Goal: Transaction & Acquisition: Subscribe to service/newsletter

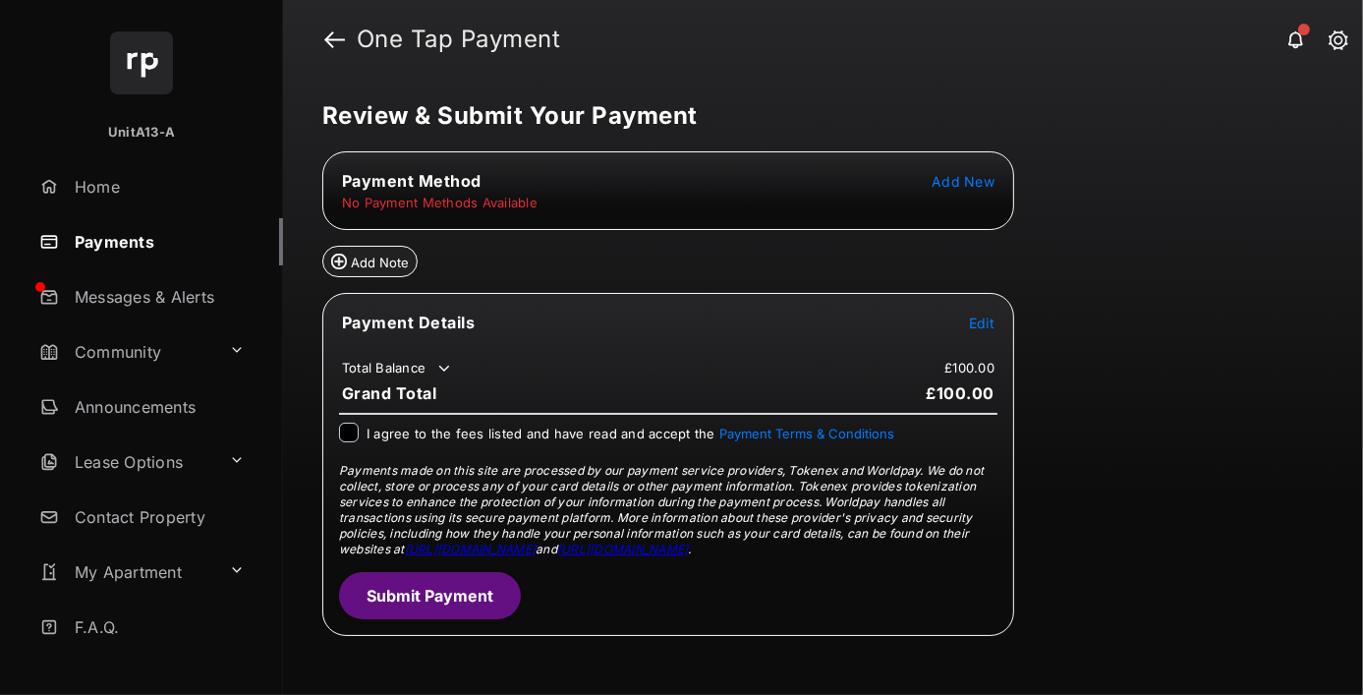
click at [974, 182] on span "Add New" at bounding box center [963, 181] width 63 height 17
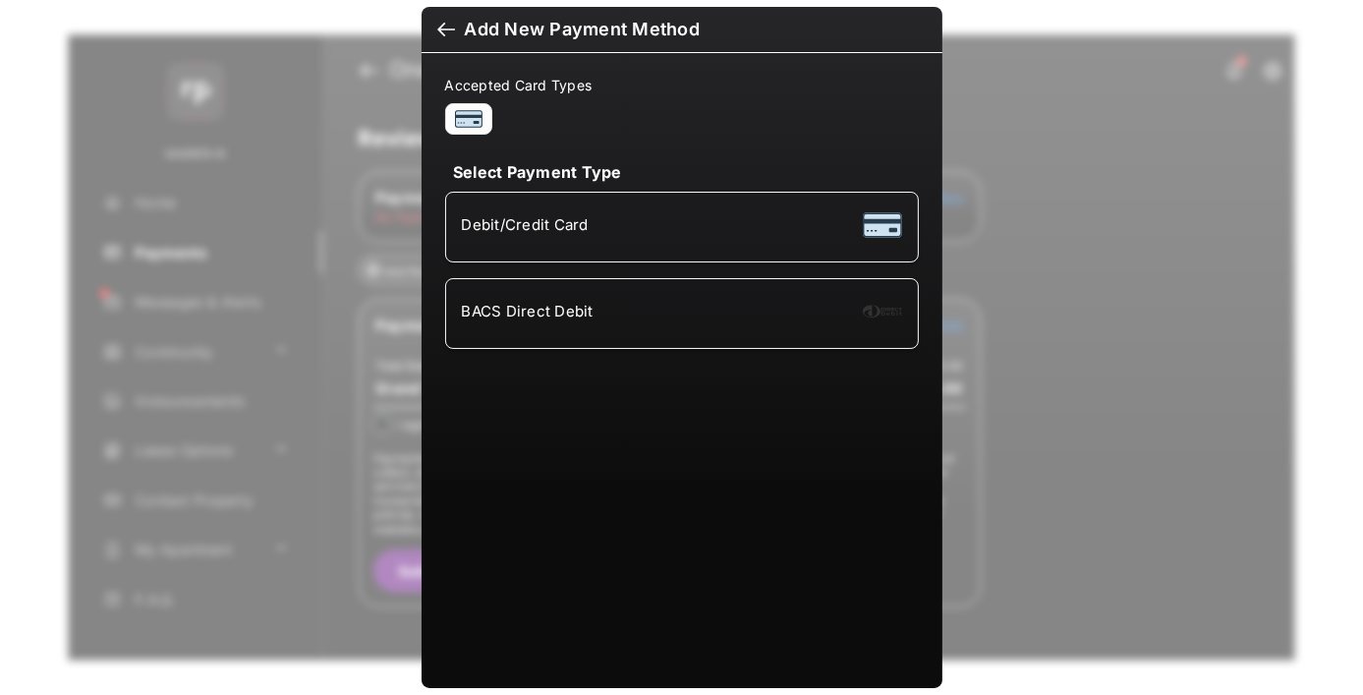
click at [645, 217] on div "Debit/Credit Card" at bounding box center [682, 226] width 440 height 37
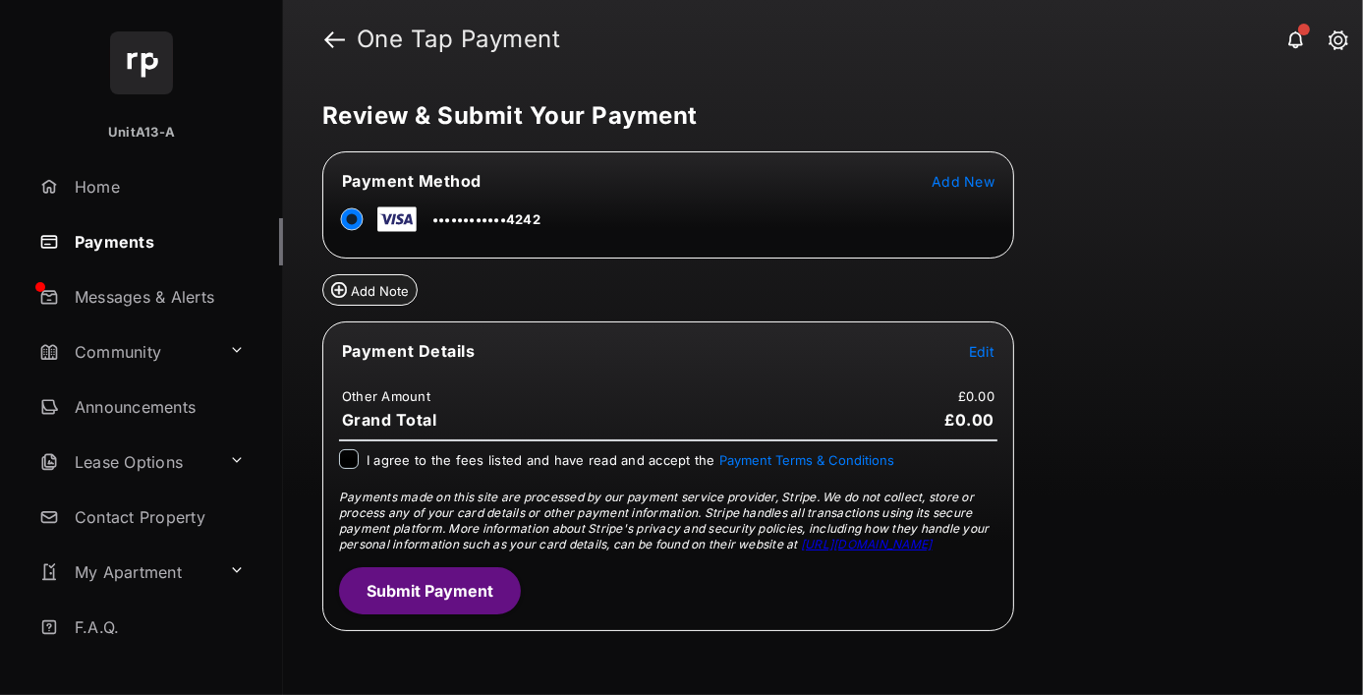
click at [342, 442] on div "Payment Details Edit Other Amount £0.00 Grand Total £0.00 I agree to the fees l…" at bounding box center [668, 476] width 692 height 310
click at [424, 576] on button "Submit Payment" at bounding box center [430, 590] width 182 height 47
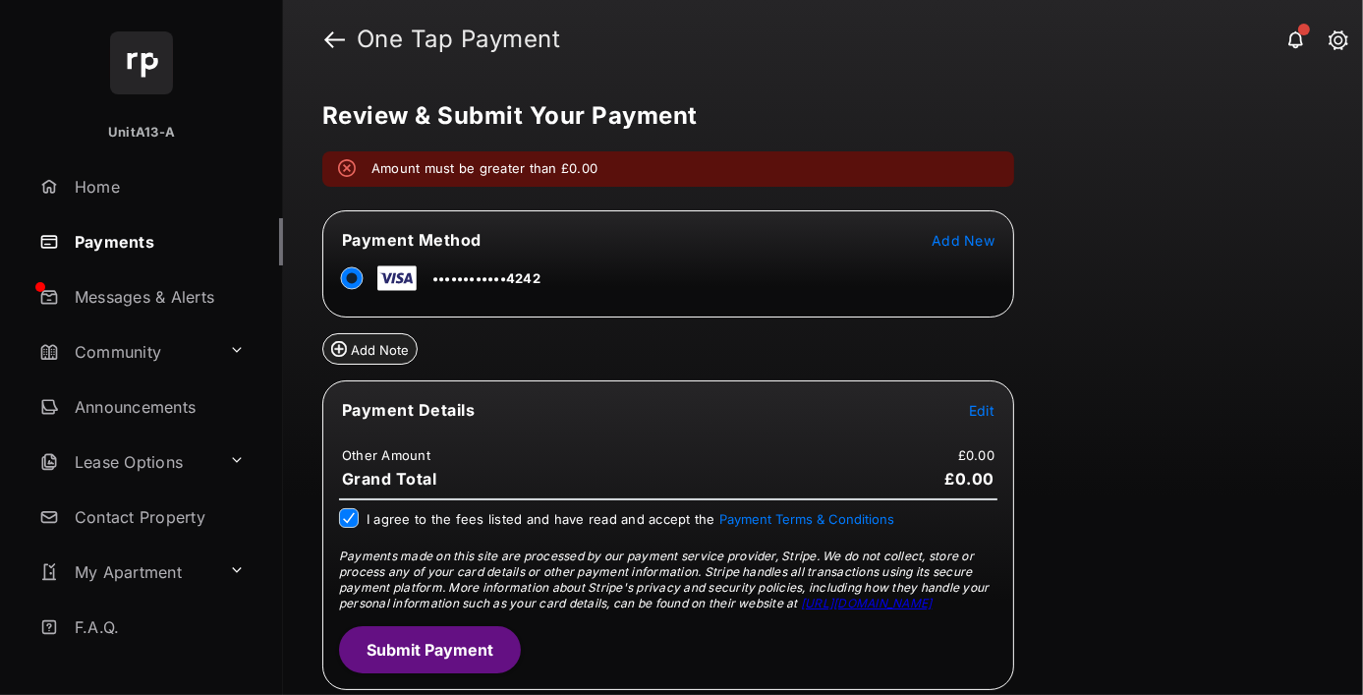
click at [984, 402] on span "Edit" at bounding box center [982, 410] width 26 height 17
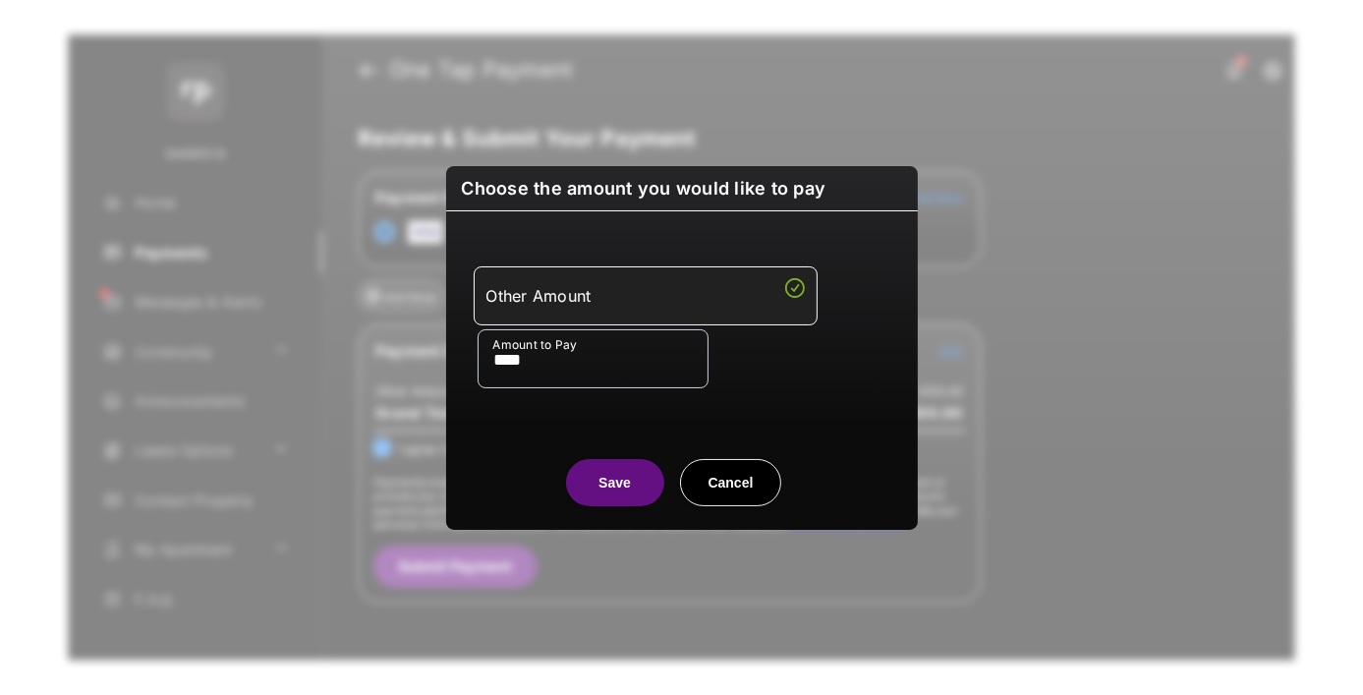
type input "****"
click at [628, 483] on button "Save" at bounding box center [615, 482] width 98 height 47
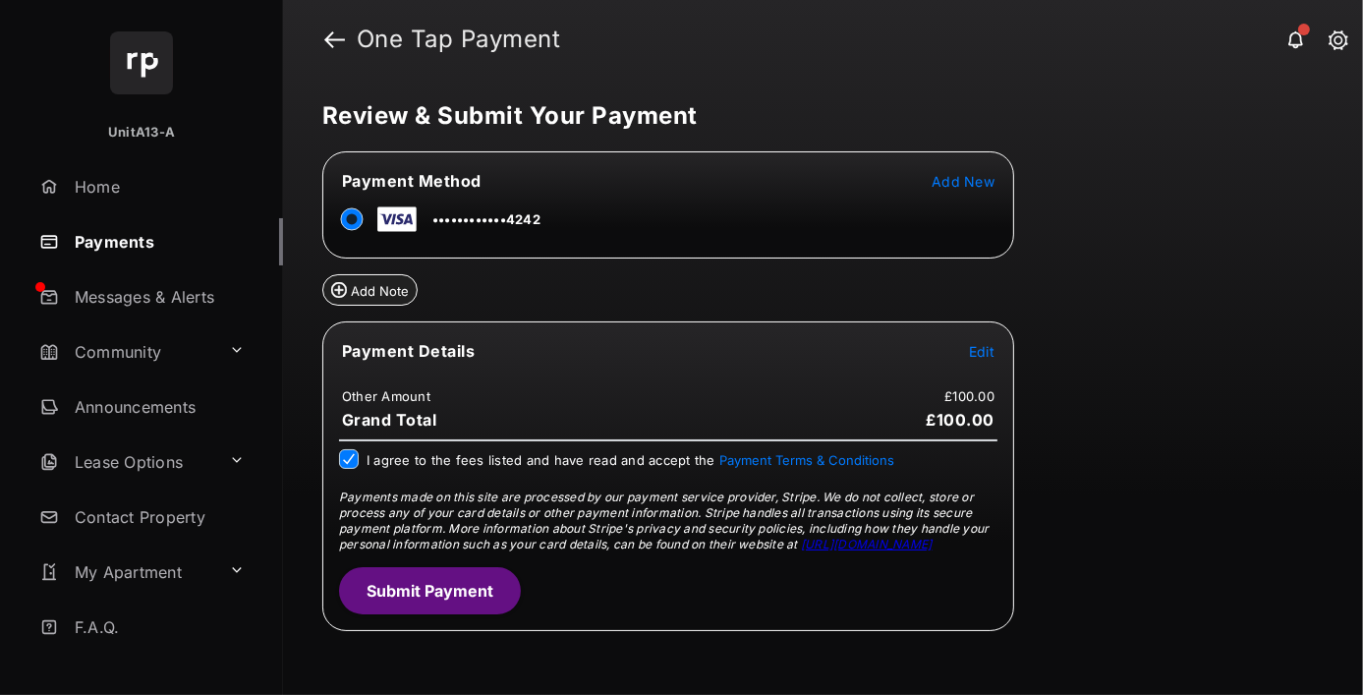
click at [401, 582] on button "Submit Payment" at bounding box center [430, 590] width 182 height 47
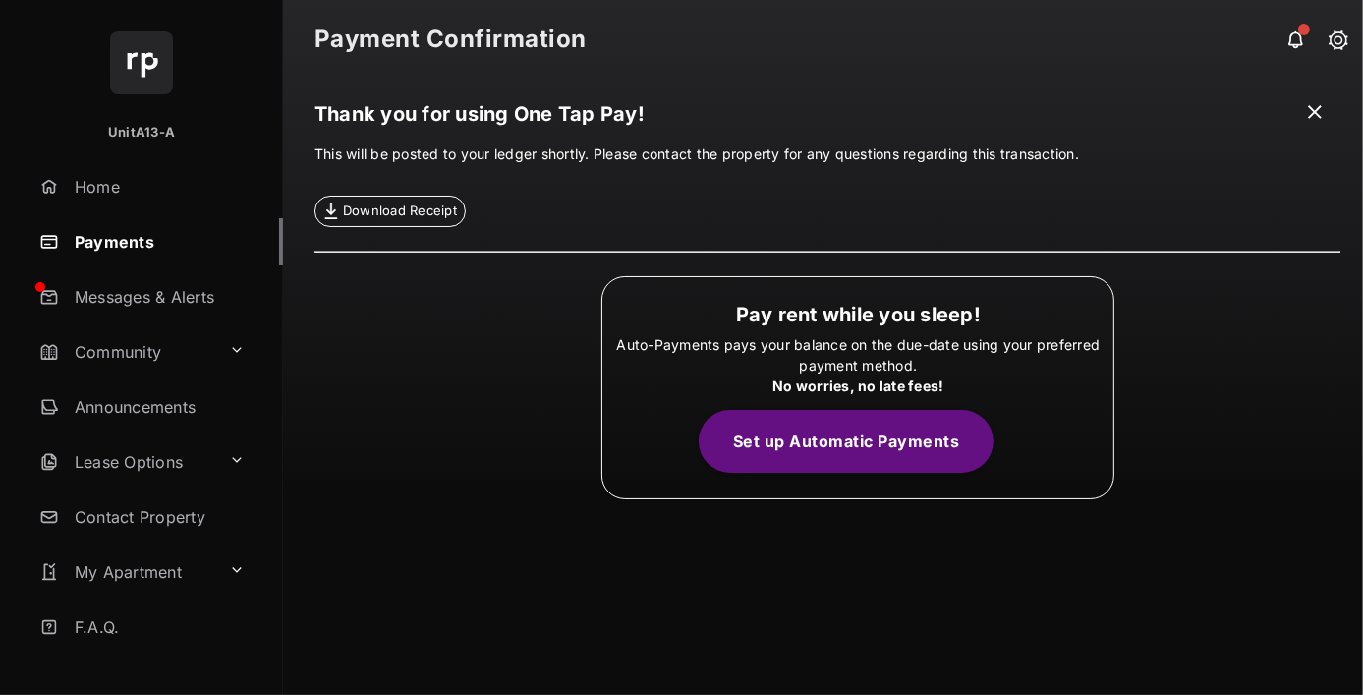
click at [126, 253] on link "Payments" at bounding box center [157, 241] width 252 height 47
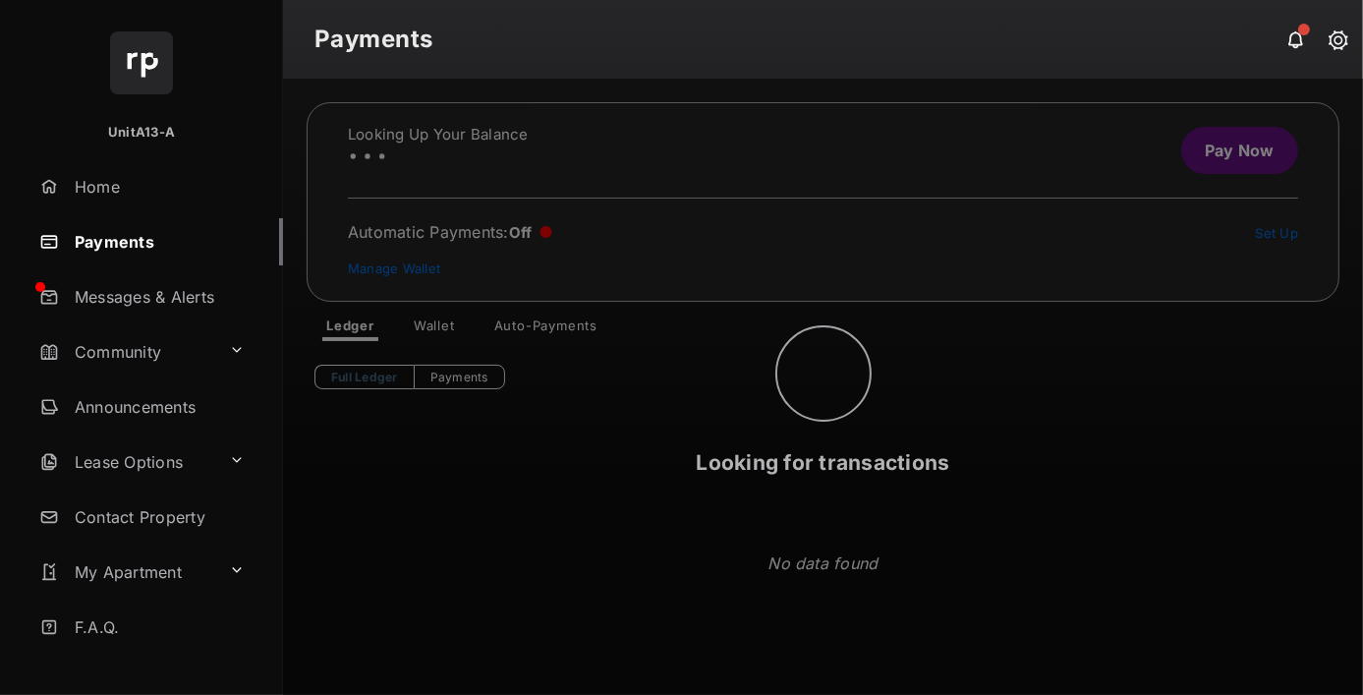
click at [535, 324] on div "Looking for transactions" at bounding box center [823, 387] width 1080 height 616
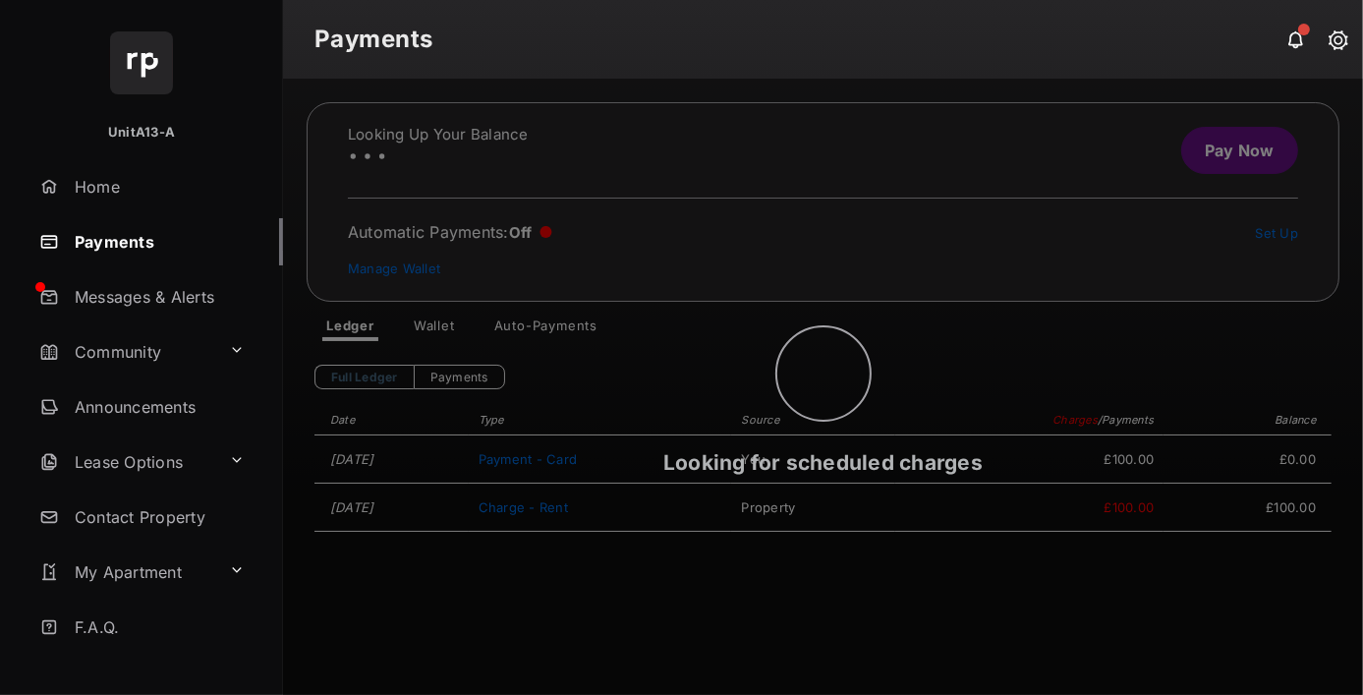
click at [536, 322] on div "Looking for scheduled charges" at bounding box center [823, 387] width 1080 height 616
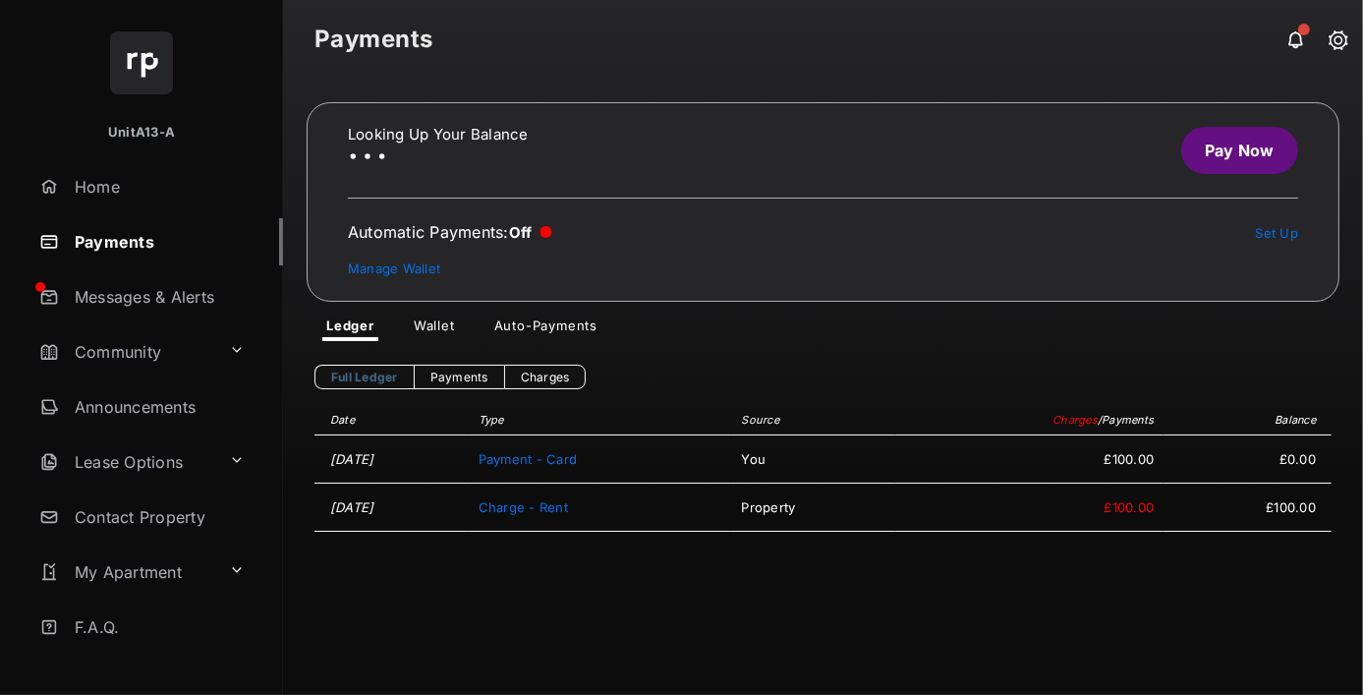
click at [536, 319] on link "Auto-Payments" at bounding box center [546, 329] width 135 height 24
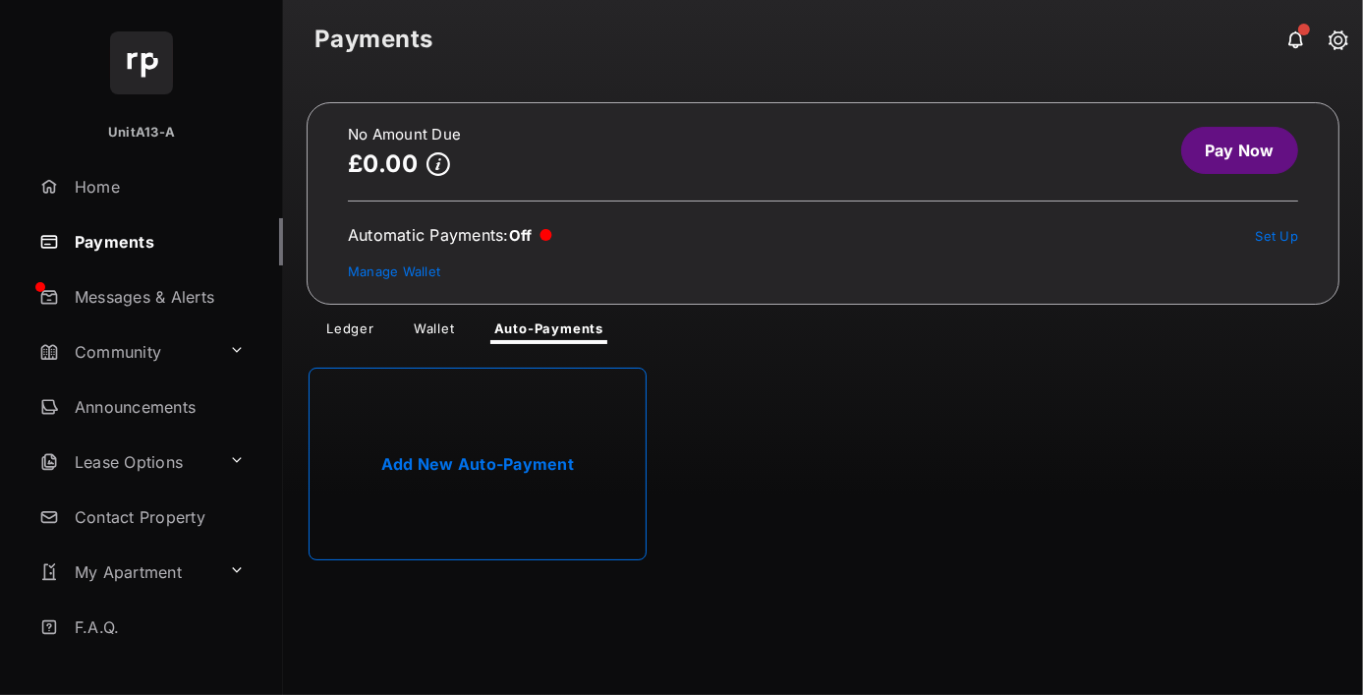
click at [481, 469] on link "Add New Auto-Payment" at bounding box center [478, 464] width 338 height 193
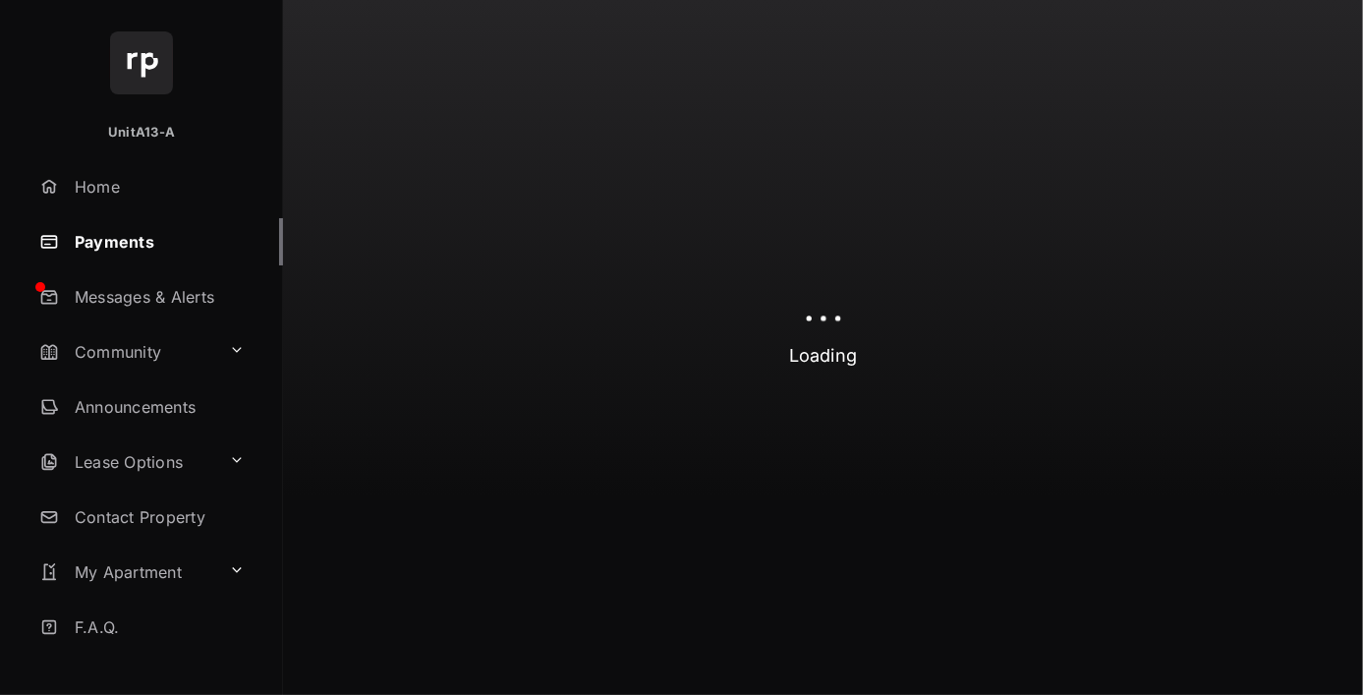
select select "**********"
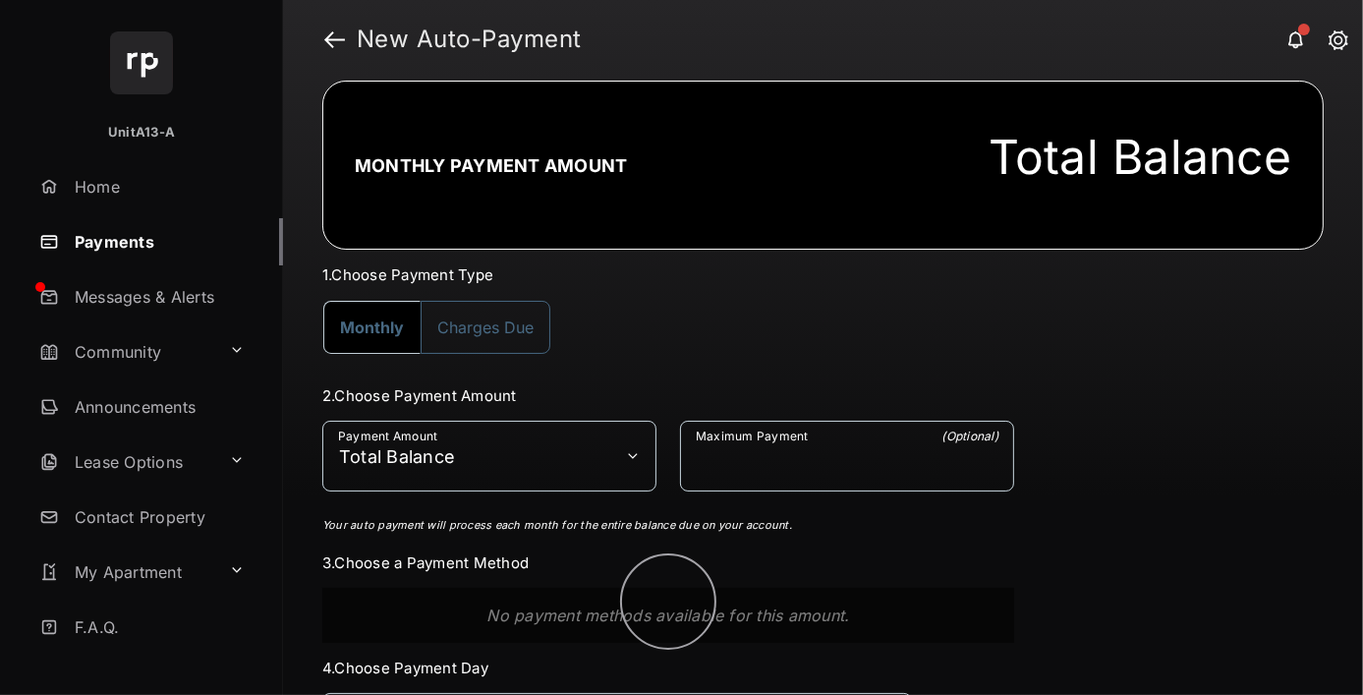
click at [524, 351] on button "Charges Due" at bounding box center [486, 327] width 130 height 53
select select "**********"
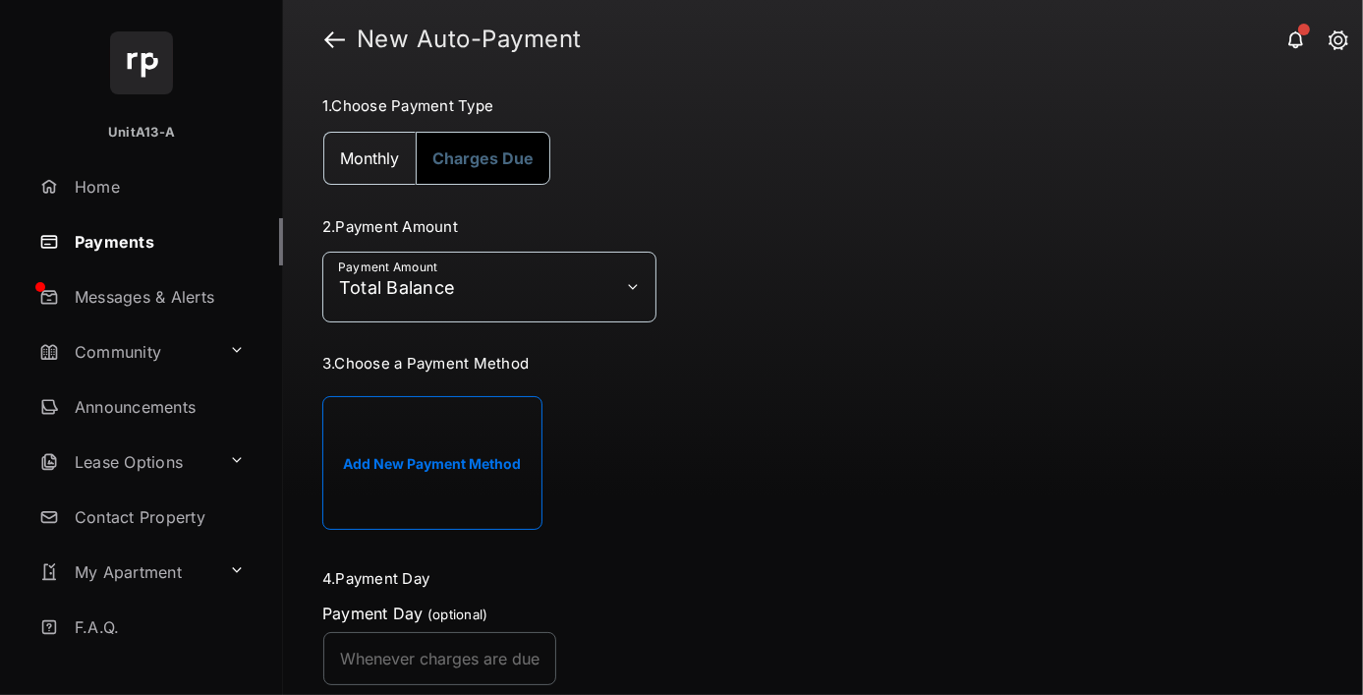
click at [490, 477] on button "Add New Payment Method" at bounding box center [432, 463] width 220 height 134
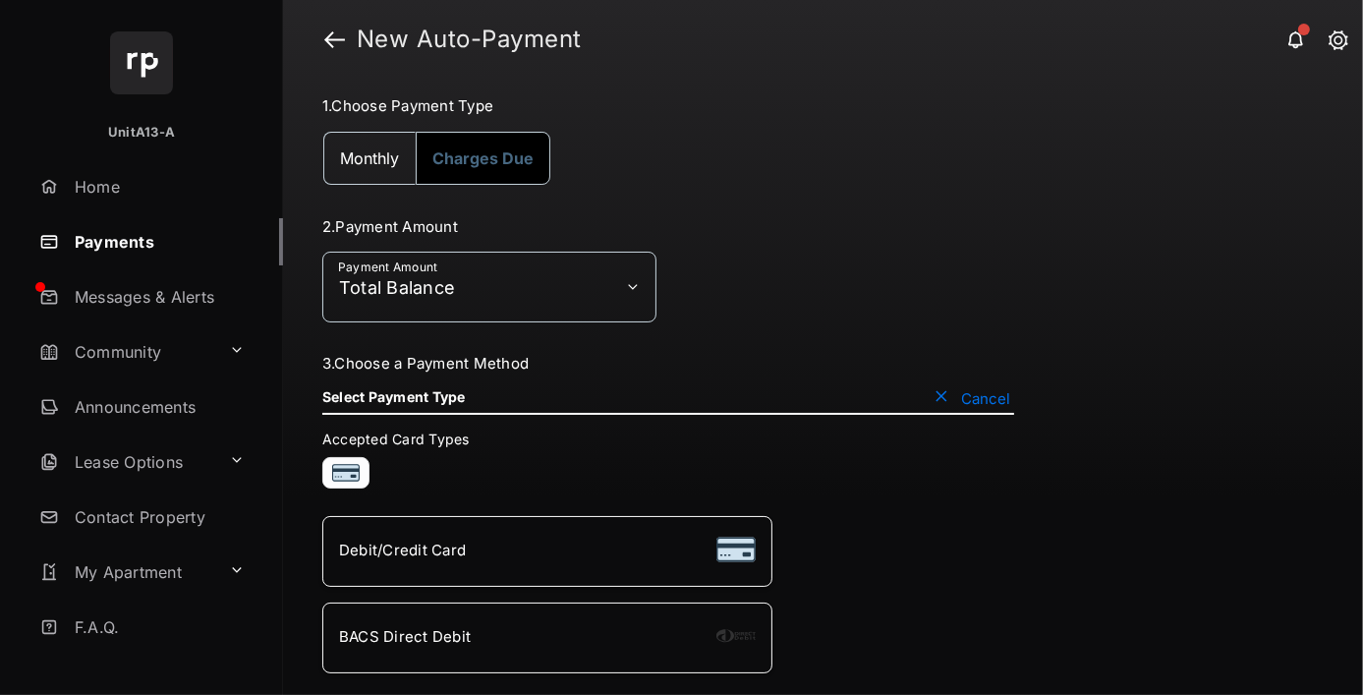
click at [506, 657] on li "BACS Direct Debit" at bounding box center [547, 637] width 450 height 71
